Goal: Transaction & Acquisition: Book appointment/travel/reservation

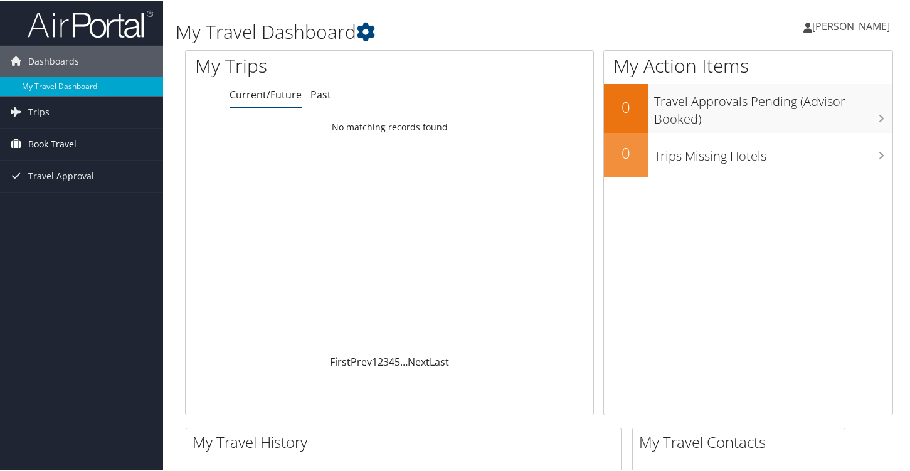
click at [42, 139] on span "Book Travel" at bounding box center [52, 142] width 48 height 31
click at [43, 114] on span "Trips" at bounding box center [38, 110] width 21 height 31
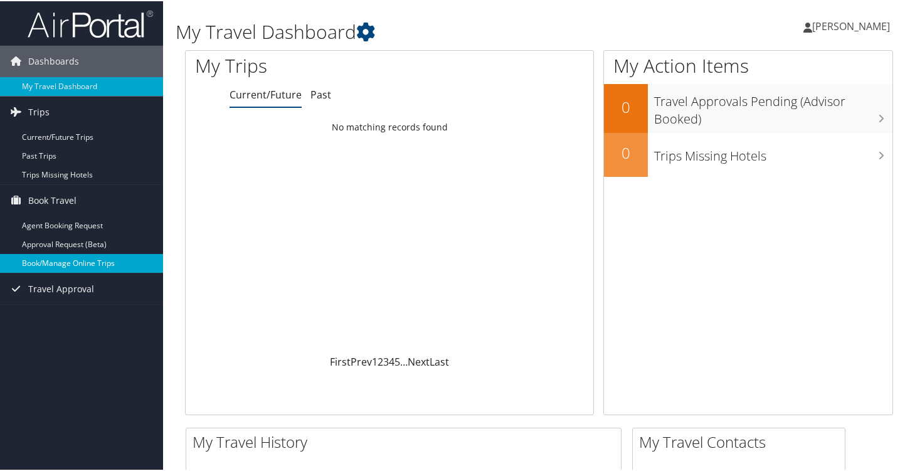
click at [90, 263] on link "Book/Manage Online Trips" at bounding box center [81, 262] width 163 height 19
